Goal: Download file/media

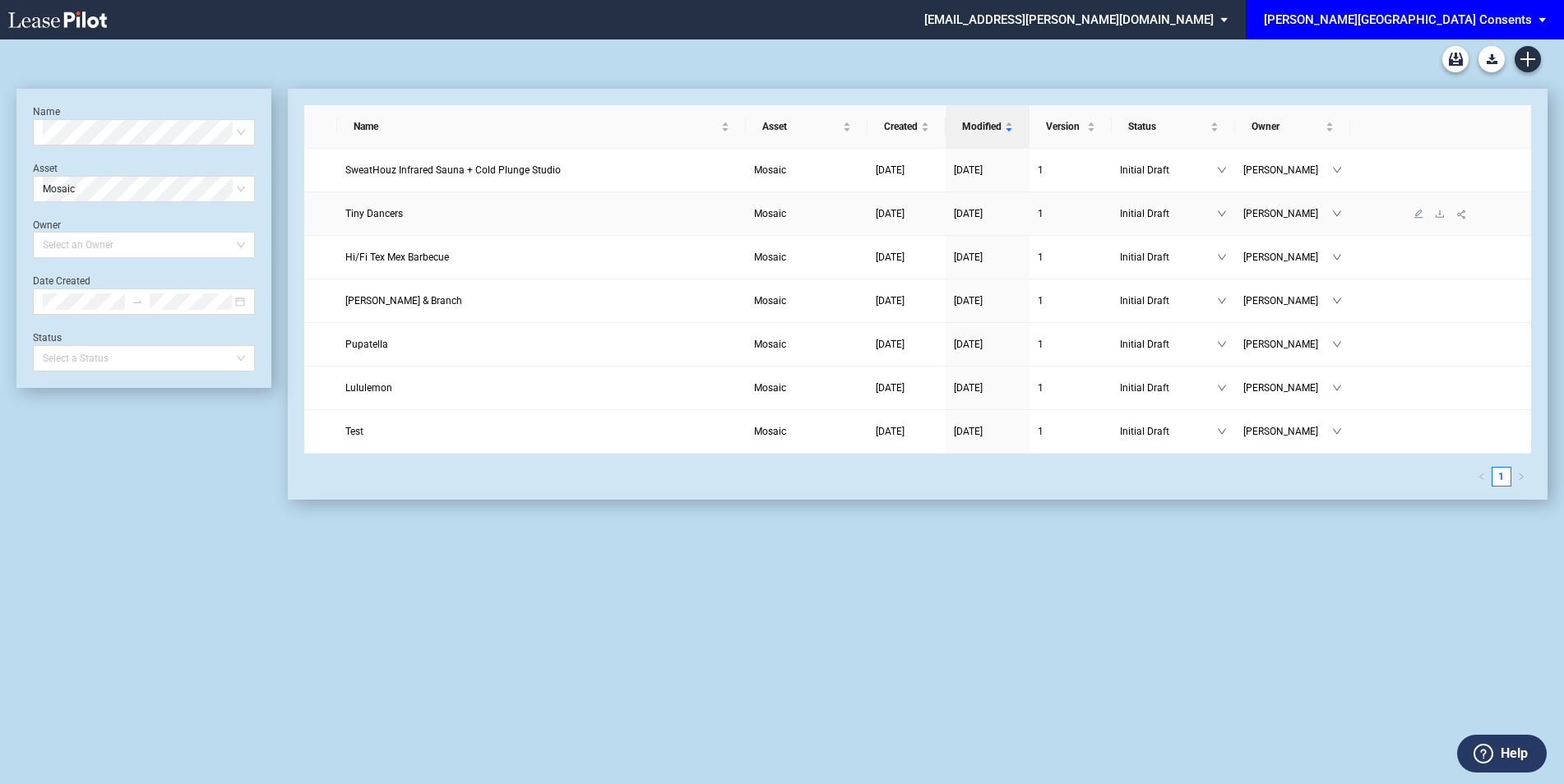
click at [394, 210] on span "Tiny Dancers" at bounding box center [375, 214] width 58 height 12
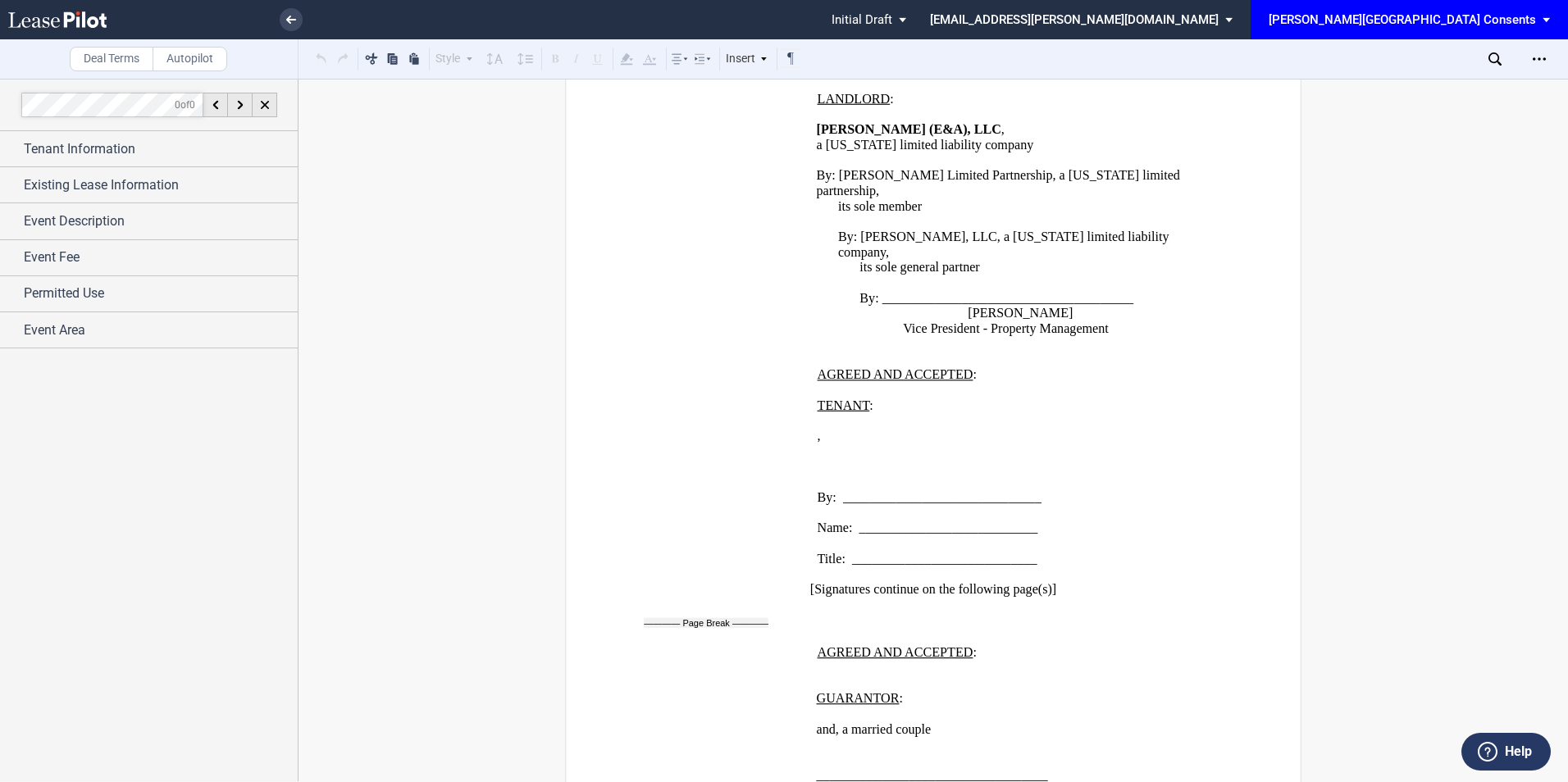
scroll to position [1657, 0]
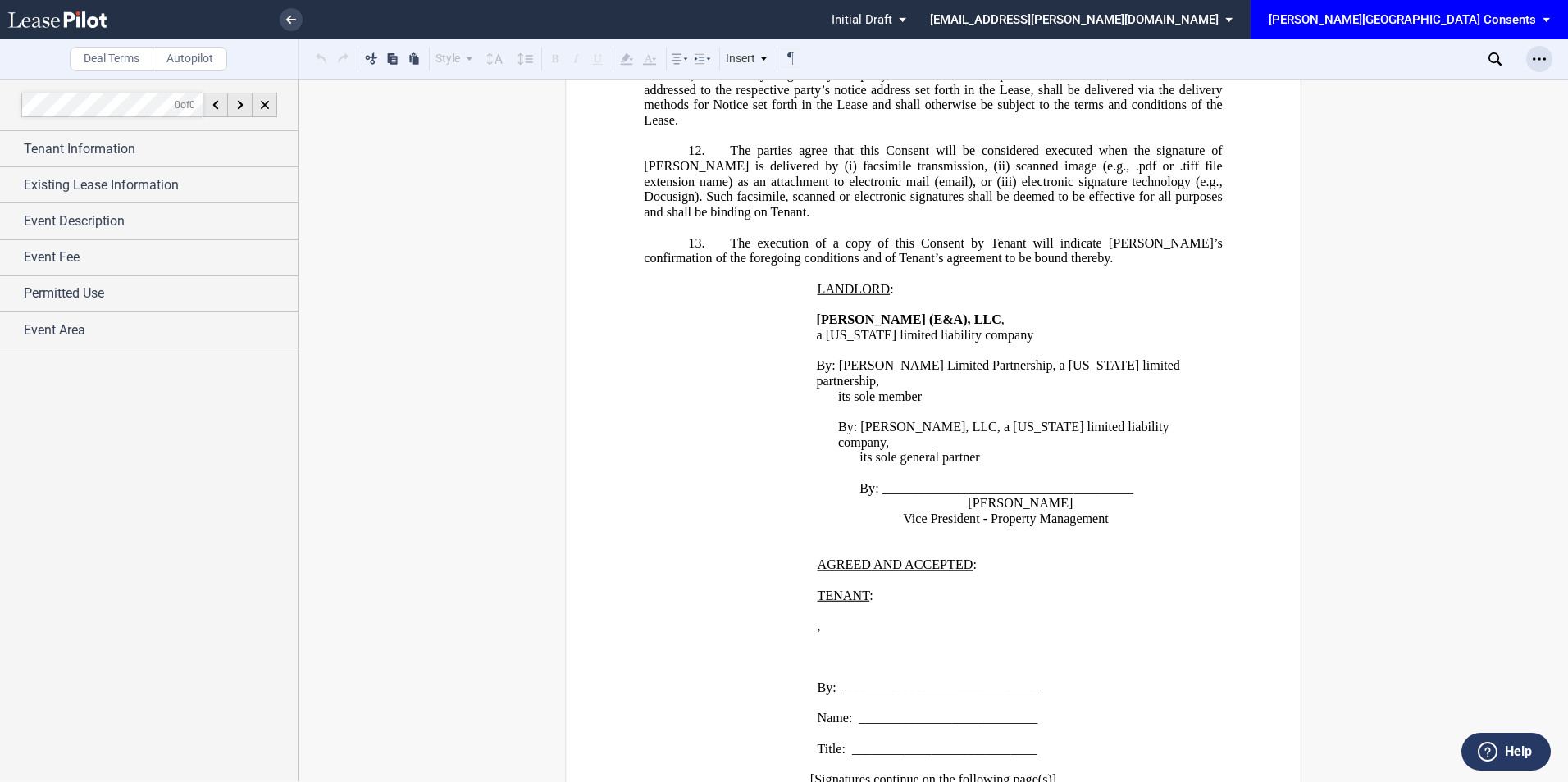
click at [1547, 65] on div "Open Lease options menu" at bounding box center [1539, 58] width 26 height 26
click at [1455, 85] on div "Download" at bounding box center [1445, 87] width 200 height 13
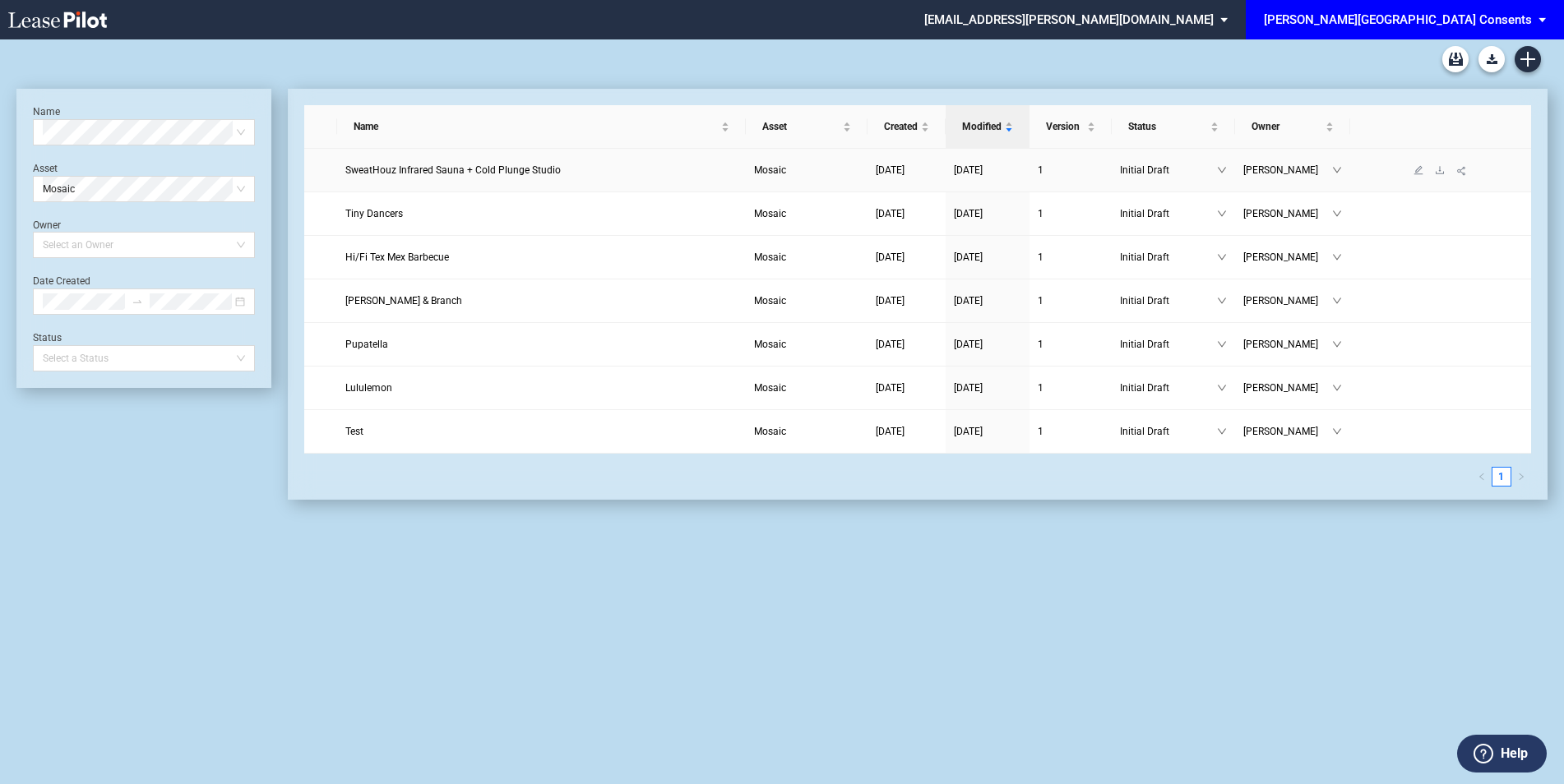
click at [506, 173] on span "SweatHouz Infrared Sauna + Cold Plunge Studio" at bounding box center [453, 170] width 216 height 12
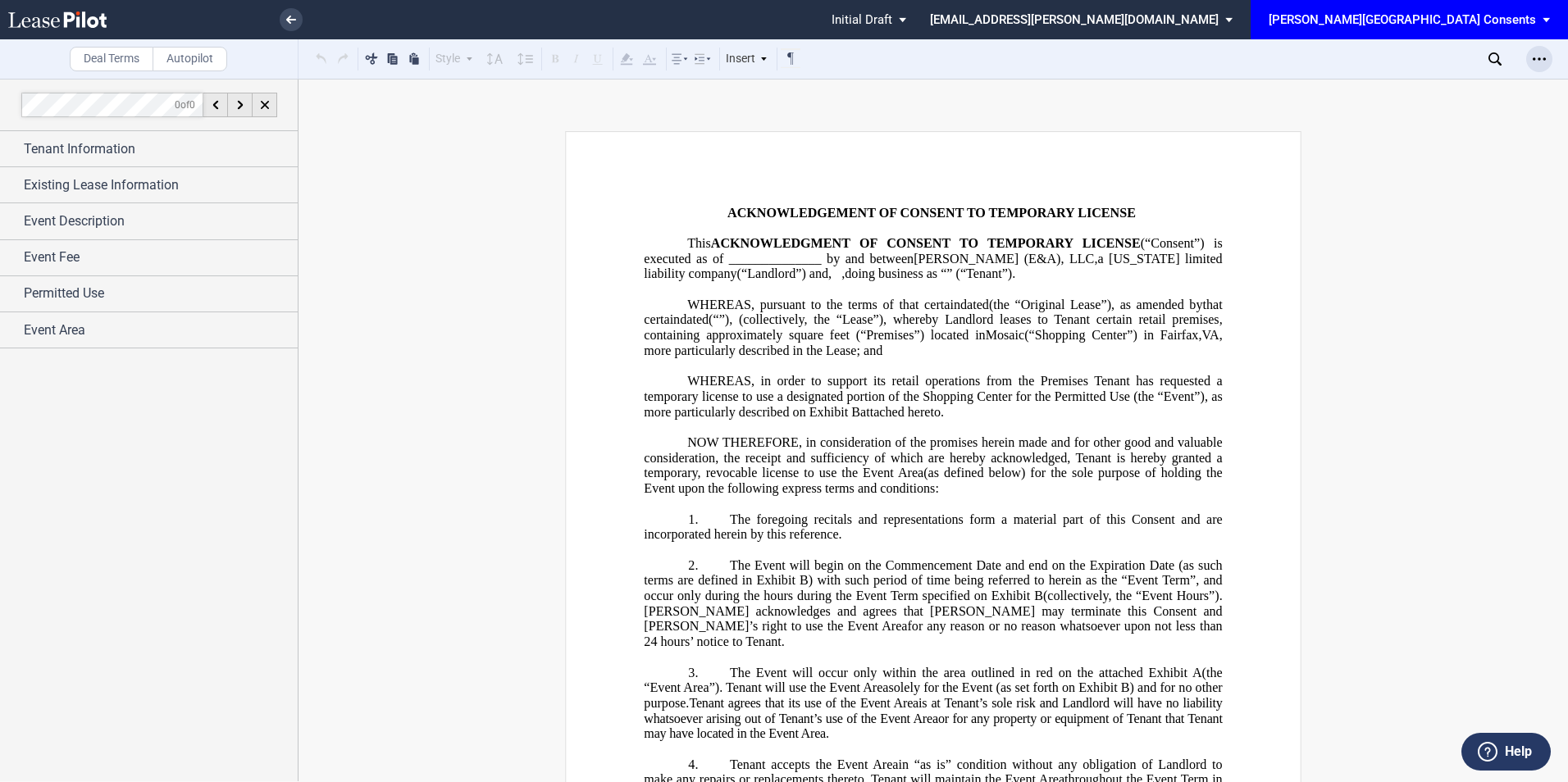
click at [1540, 60] on use "Open Lease options menu" at bounding box center [1539, 58] width 14 height 3
click at [1409, 89] on div "Download" at bounding box center [1445, 87] width 200 height 13
